Goal: Transaction & Acquisition: Purchase product/service

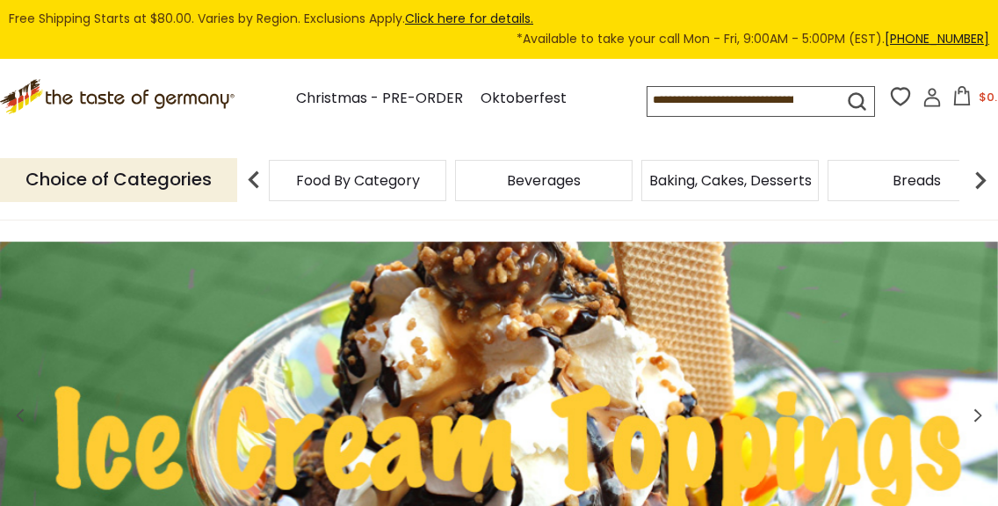
click at [648, 102] on input at bounding box center [732, 99] width 168 height 25
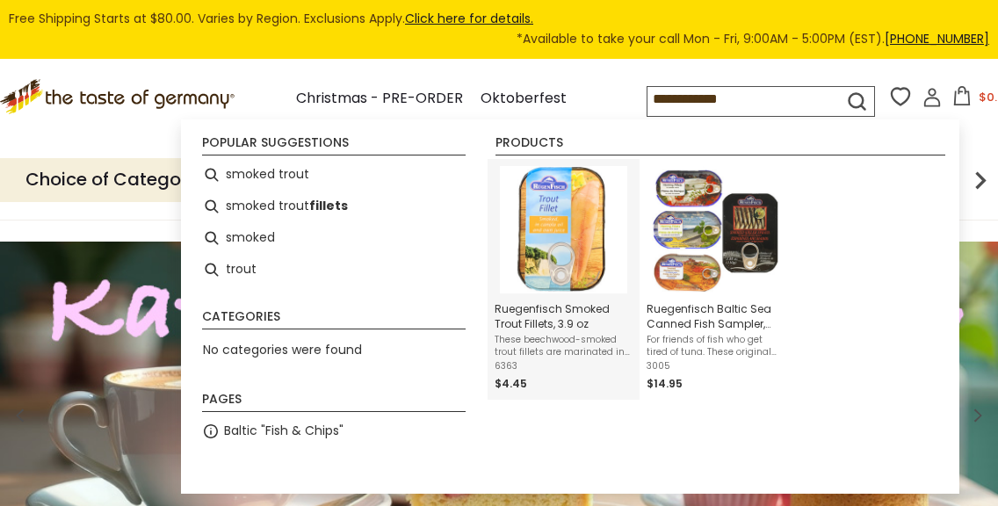
type input "**********"
click at [570, 243] on img "Ruegenfisch Smoked Trout Fillets, 3.9 oz" at bounding box center [563, 229] width 127 height 127
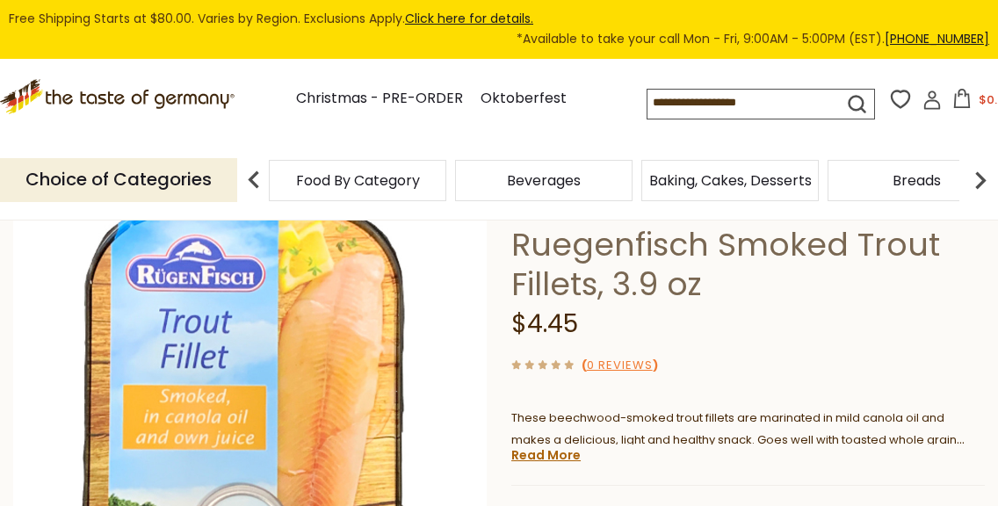
scroll to position [104, 0]
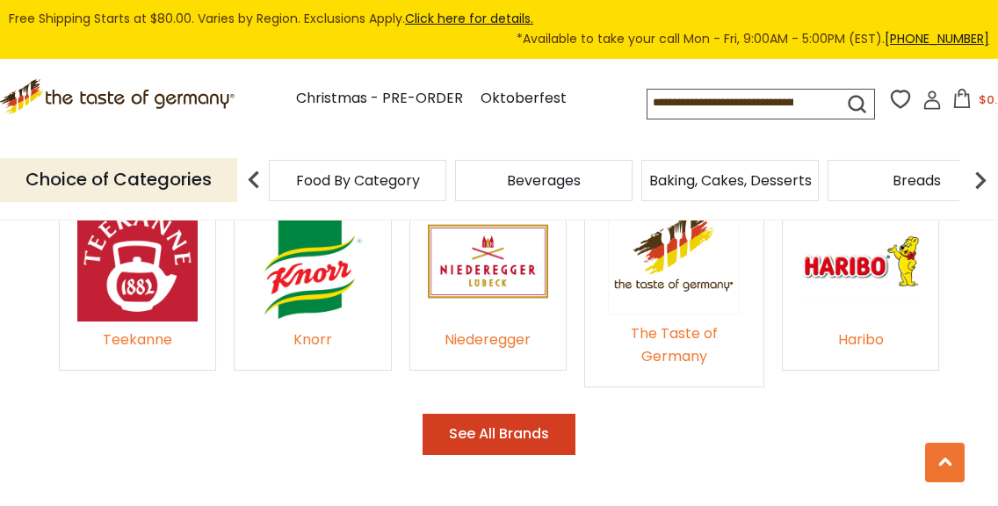
scroll to position [2885, 0]
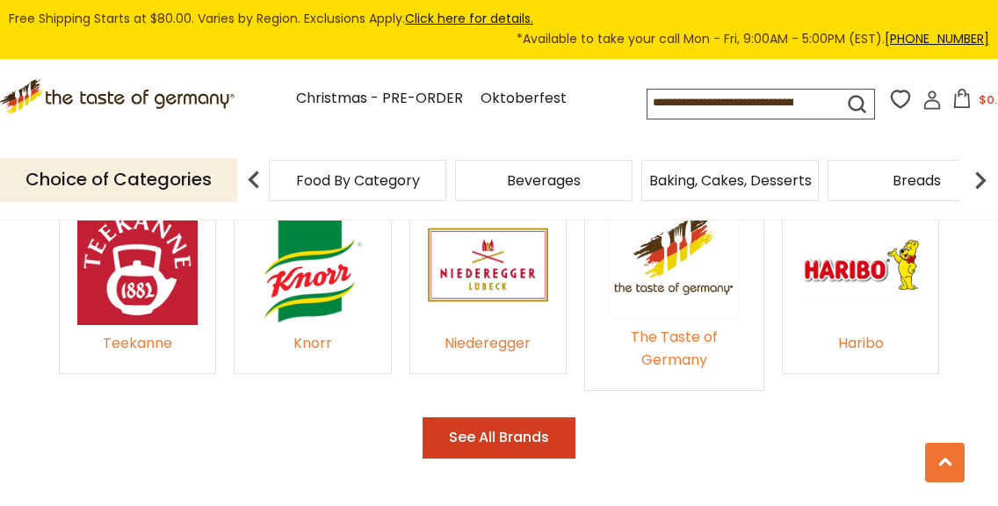
click at [482, 417] on button "See All Brands" at bounding box center [499, 437] width 153 height 41
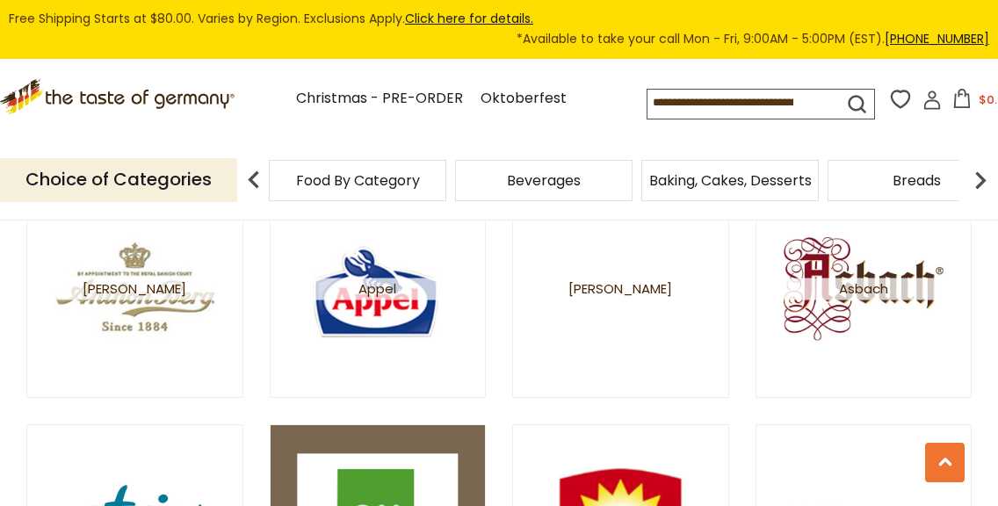
scroll to position [760, 0]
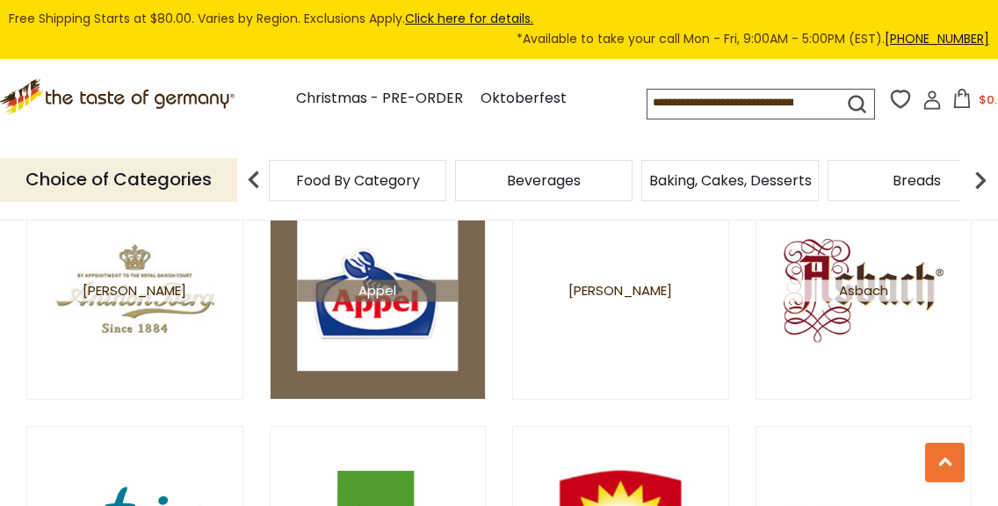
click at [391, 324] on img at bounding box center [377, 290] width 161 height 161
